Goal: Task Accomplishment & Management: Manage account settings

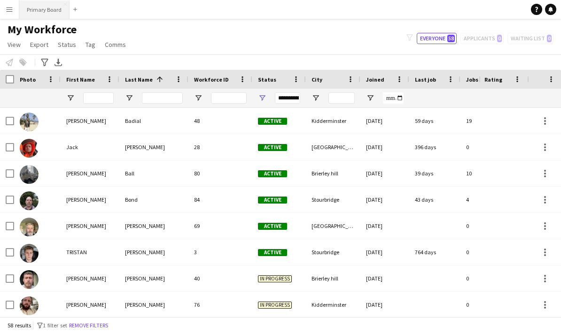
click at [45, 10] on button "Primary Board Close" at bounding box center [44, 9] width 50 height 18
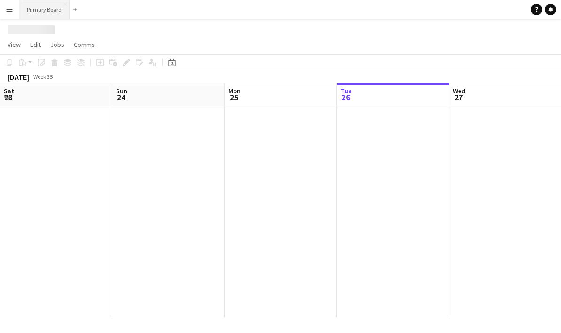
scroll to position [0, 225]
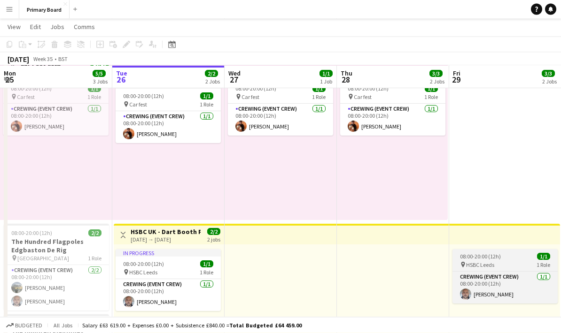
click at [503, 268] on div "pin HSBC Leeds 1 Role" at bounding box center [504, 266] width 105 height 8
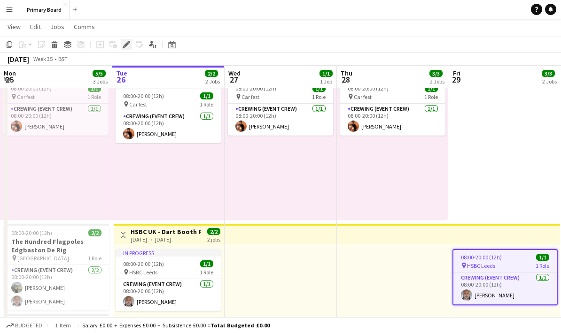
click at [127, 48] on div "Edit" at bounding box center [126, 44] width 11 height 11
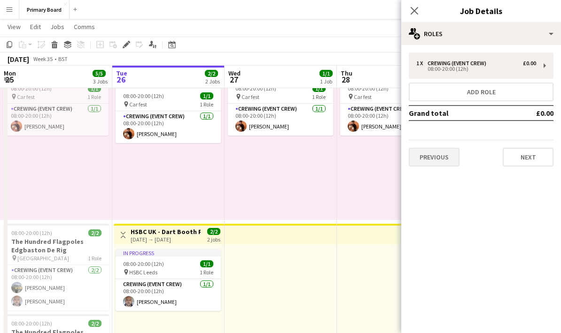
click at [449, 161] on button "Previous" at bounding box center [434, 157] width 51 height 19
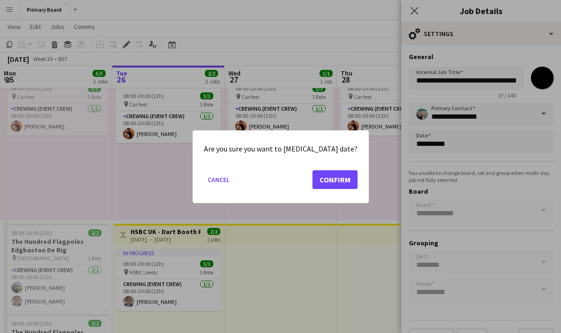
click at [331, 184] on button "Confirm" at bounding box center [334, 179] width 45 height 19
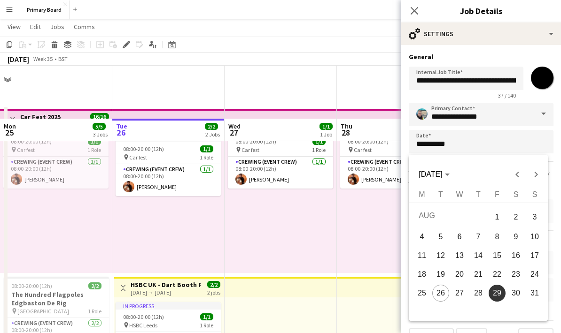
scroll to position [53, 0]
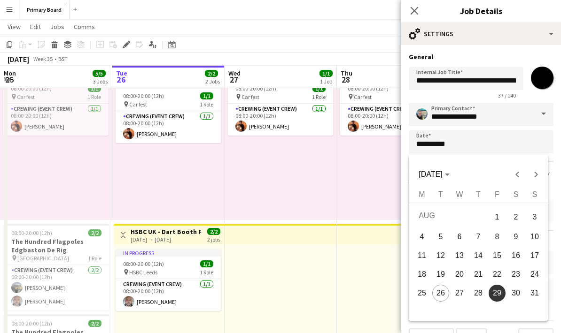
click at [479, 292] on span "28" at bounding box center [478, 293] width 17 height 17
type input "**********"
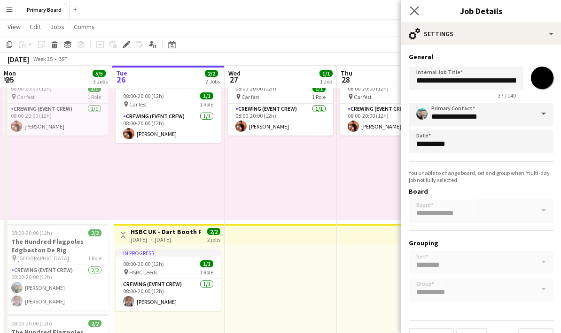
click at [419, 11] on app-icon "Close pop-in" at bounding box center [415, 11] width 14 height 14
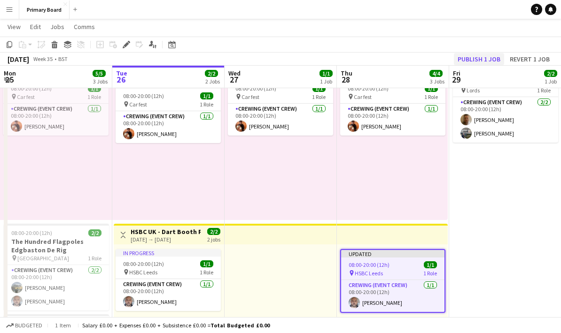
click at [489, 58] on button "Publish 1 job" at bounding box center [479, 59] width 50 height 12
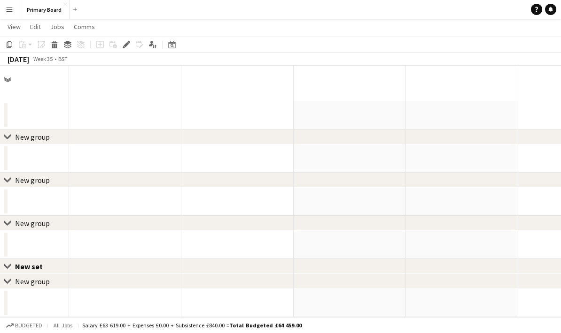
scroll to position [38, 0]
